Goal: Navigation & Orientation: Find specific page/section

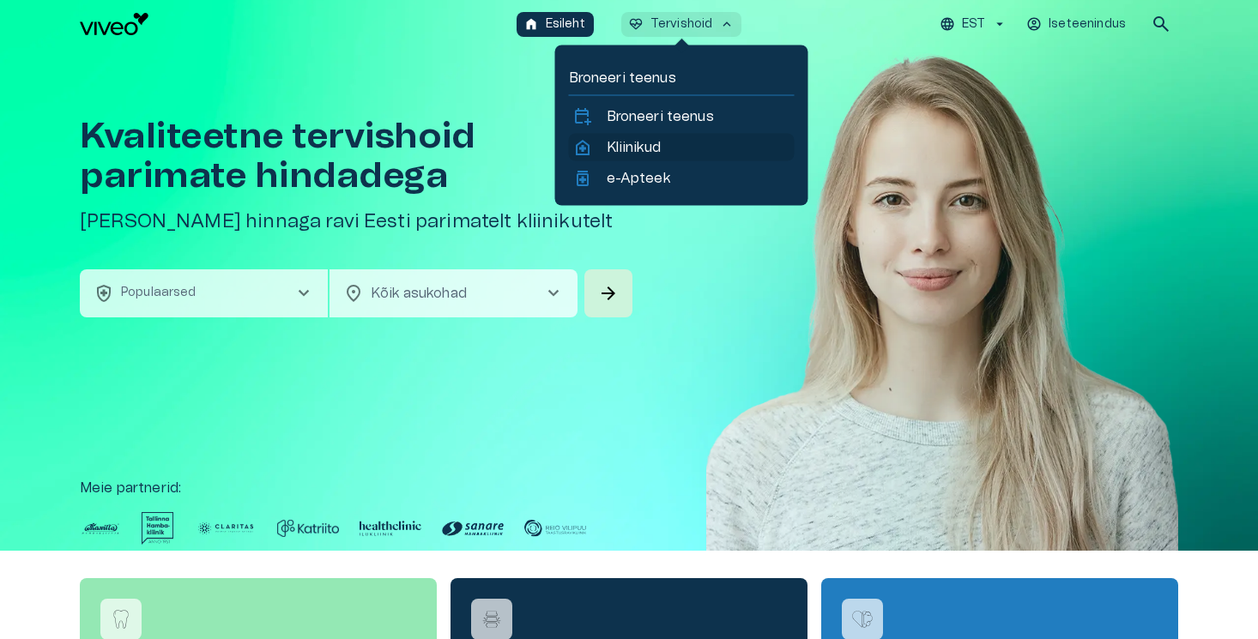
click at [630, 148] on p "Kliinikud" at bounding box center [633, 147] width 54 height 21
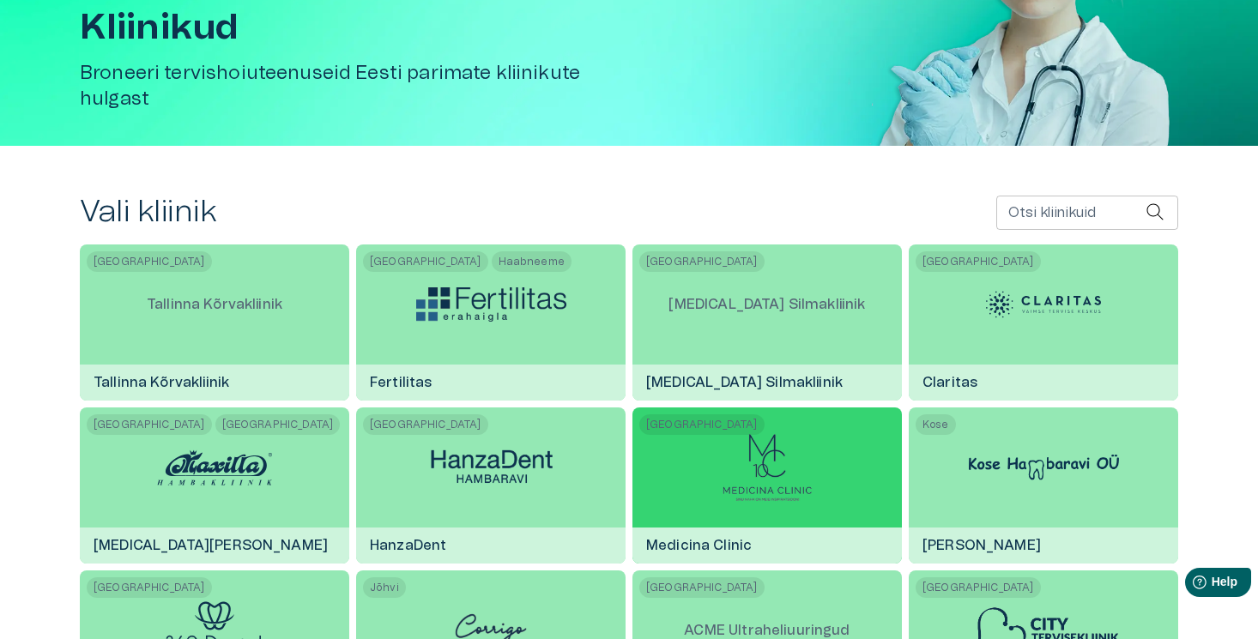
scroll to position [161, 0]
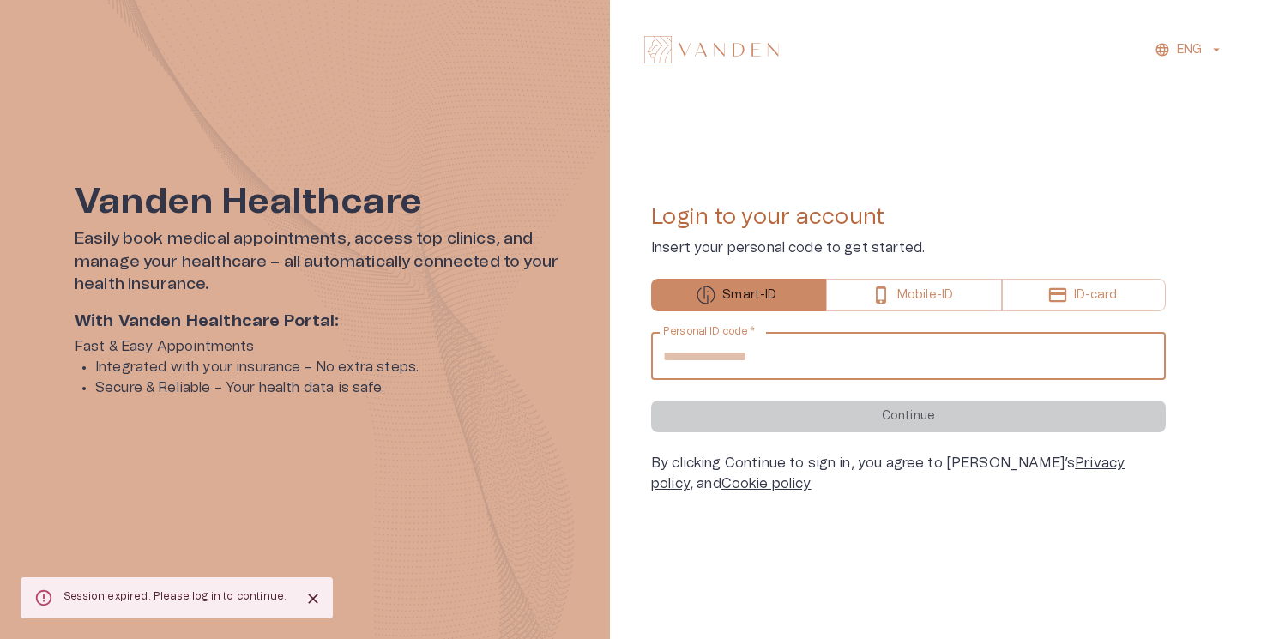
click at [805, 366] on input "Personal ID code   *" at bounding box center [908, 356] width 515 height 48
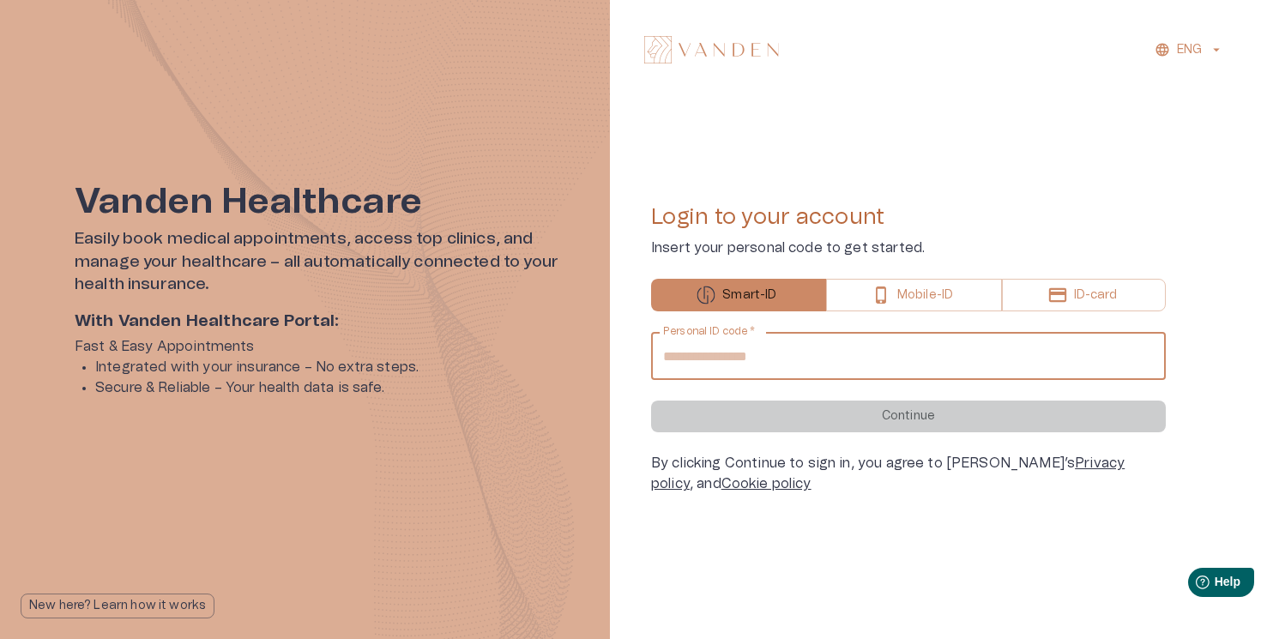
click at [805, 366] on input "Personal ID code   *" at bounding box center [908, 356] width 515 height 48
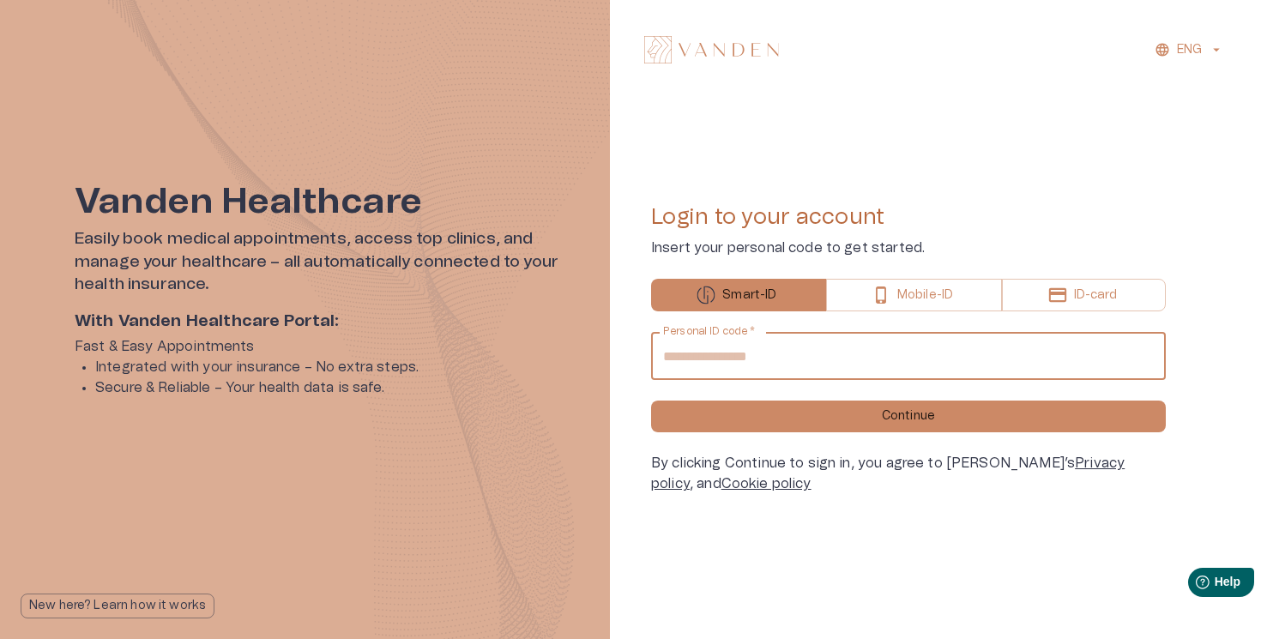
type input "**********"
click at [651, 401] on button "Continue" at bounding box center [908, 417] width 515 height 32
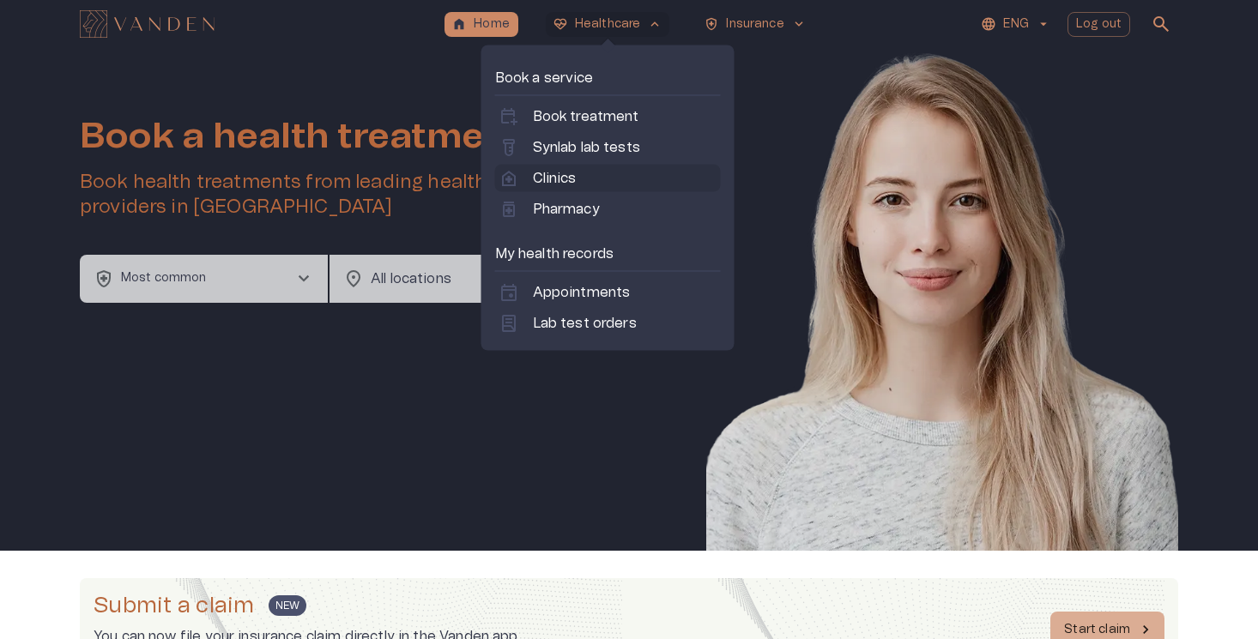
click at [574, 177] on p "Clinics" at bounding box center [555, 178] width 44 height 21
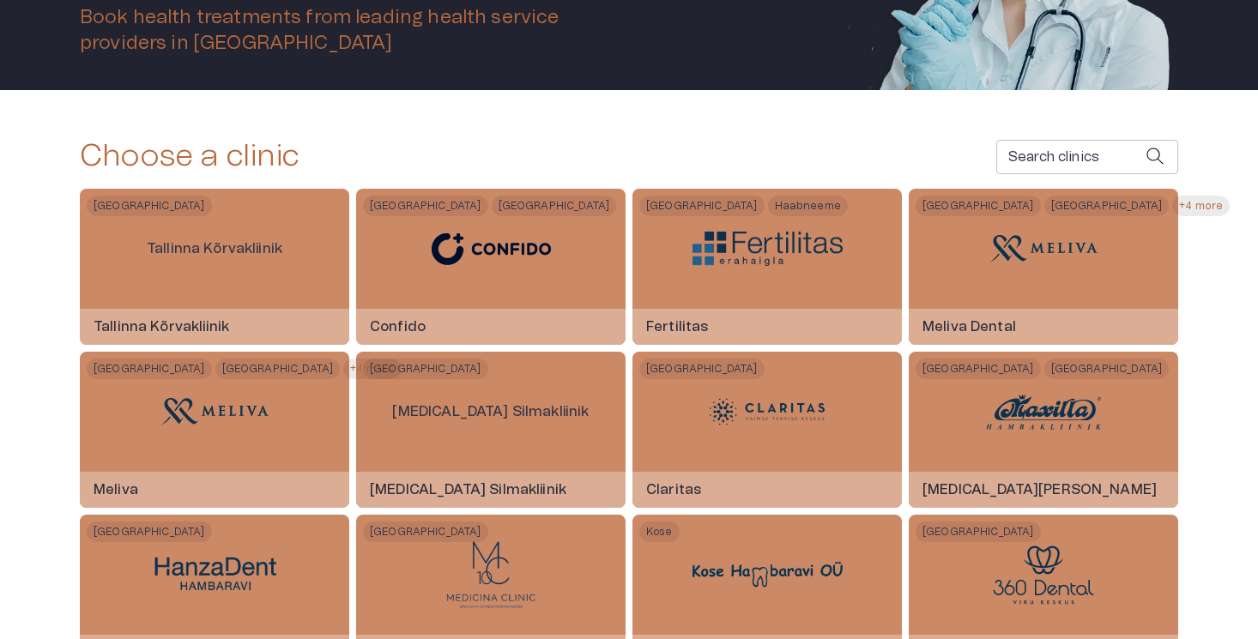
scroll to position [257, 0]
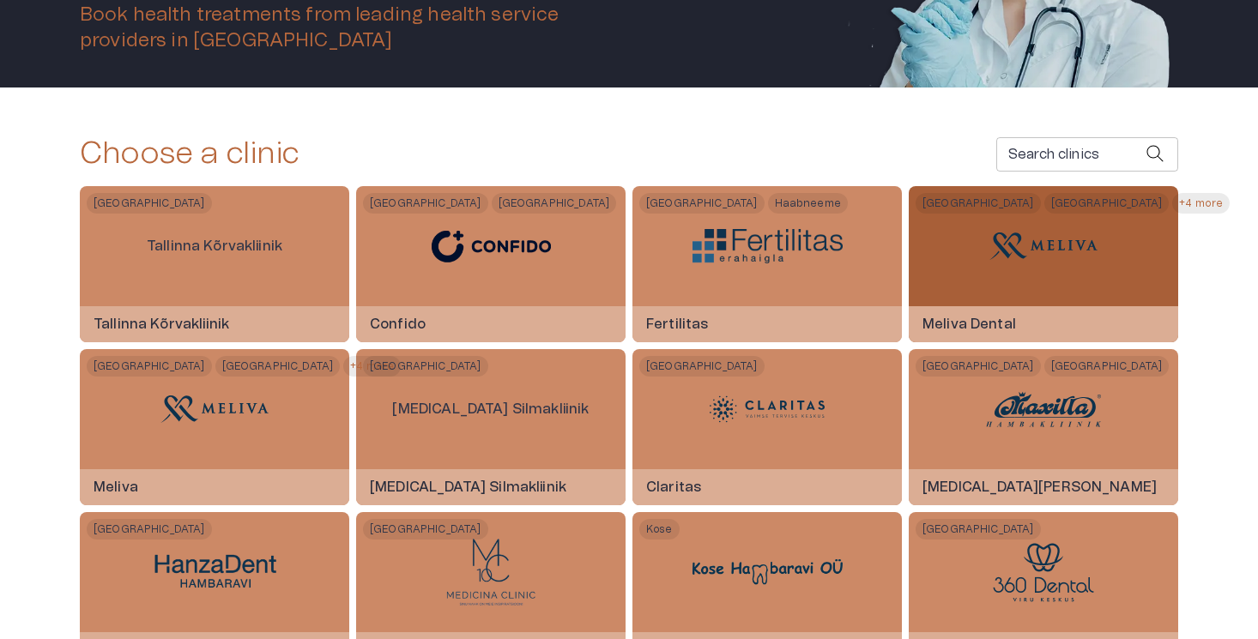
click at [1058, 237] on img at bounding box center [1043, 245] width 129 height 51
